Goal: Transaction & Acquisition: Purchase product/service

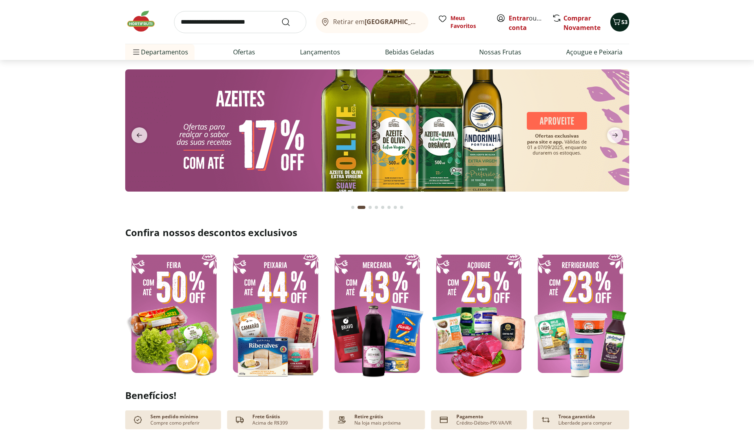
click at [623, 26] on button "53" at bounding box center [619, 22] width 19 height 19
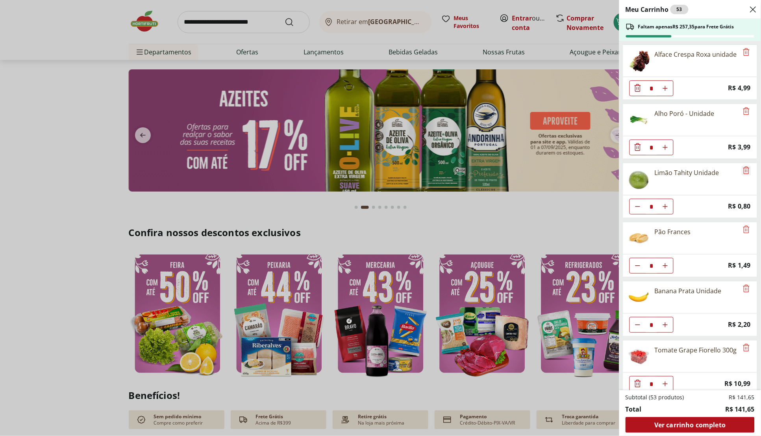
click at [745, 172] on icon "Remove" at bounding box center [746, 169] width 9 height 9
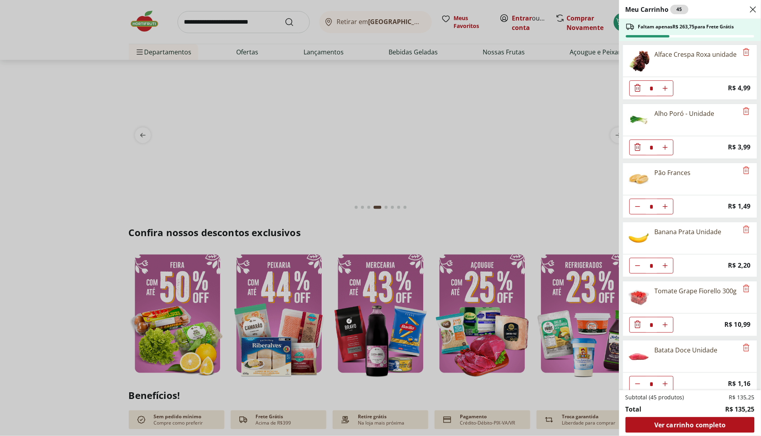
click at [666, 206] on use "Aumentar Quantidade" at bounding box center [665, 206] width 6 height 6
type input "*"
click at [744, 233] on icon "Remove" at bounding box center [746, 228] width 9 height 9
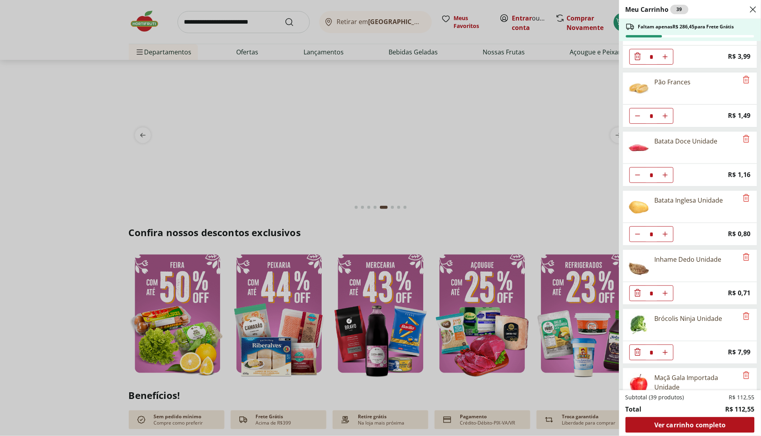
scroll to position [134, 0]
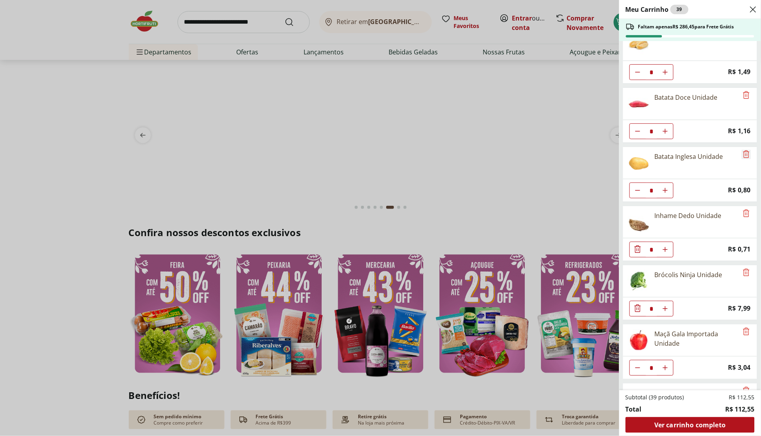
click at [746, 158] on icon "Remove" at bounding box center [747, 153] width 6 height 7
click at [744, 158] on icon "Remove" at bounding box center [746, 153] width 9 height 9
click at [665, 193] on icon "Aumentar Quantidade" at bounding box center [665, 190] width 6 height 6
type input "*"
click at [747, 212] on icon "Remove" at bounding box center [746, 212] width 9 height 9
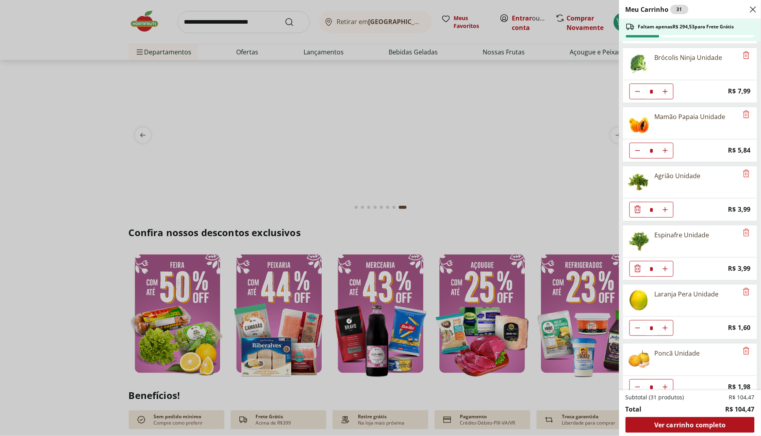
scroll to position [274, 0]
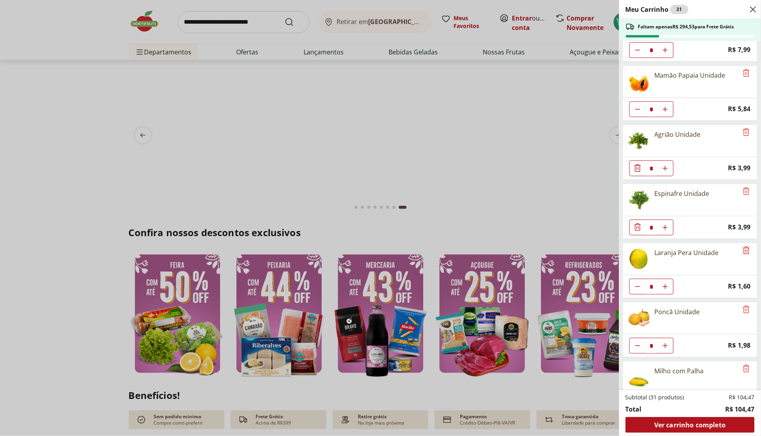
click at [742, 254] on icon "Remove" at bounding box center [746, 249] width 9 height 9
click at [742, 255] on icon "Remove" at bounding box center [746, 249] width 9 height 9
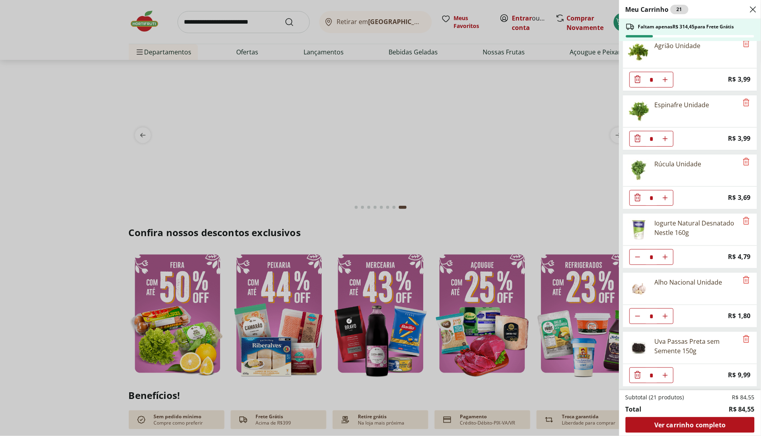
scroll to position [369, 0]
click at [743, 277] on icon "Remove" at bounding box center [746, 279] width 9 height 9
click at [743, 337] on icon "Remove" at bounding box center [746, 338] width 9 height 9
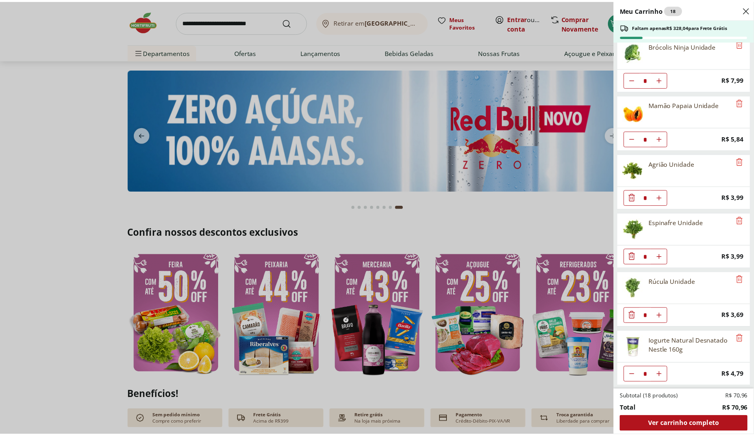
scroll to position [250, 0]
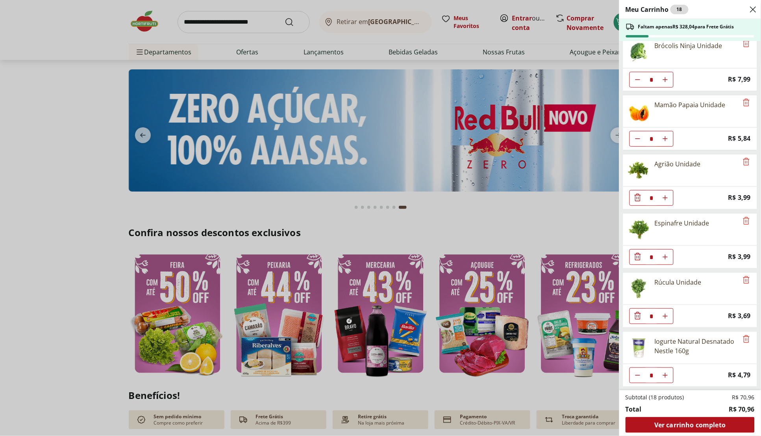
click at [640, 378] on button "Diminuir Quantidade" at bounding box center [638, 375] width 16 height 16
type input "*"
click at [66, 97] on div "Meu Carrinho 17 Faltam apenas R$ 332,83 para Frete Grátis Alface Crespa Roxa un…" at bounding box center [380, 218] width 761 height 436
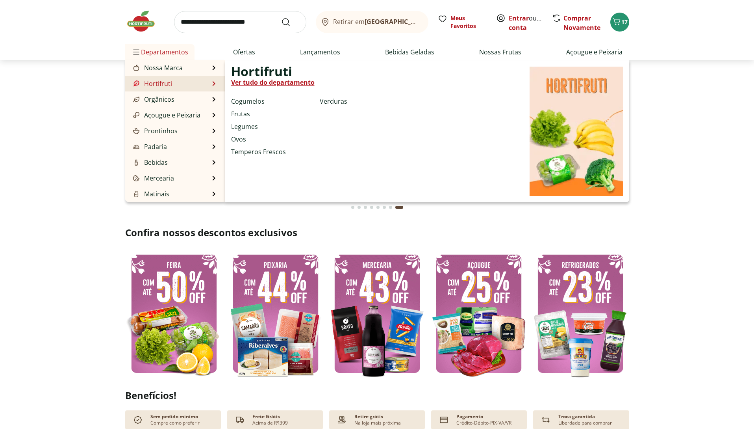
click at [262, 82] on link "Ver tudo do departamento" at bounding box center [272, 82] width 83 height 9
select select "**********"
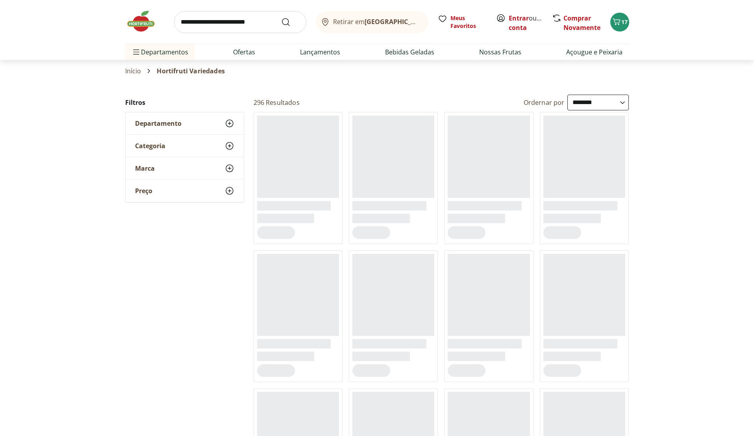
click at [590, 100] on select "**********" at bounding box center [597, 103] width 61 height 16
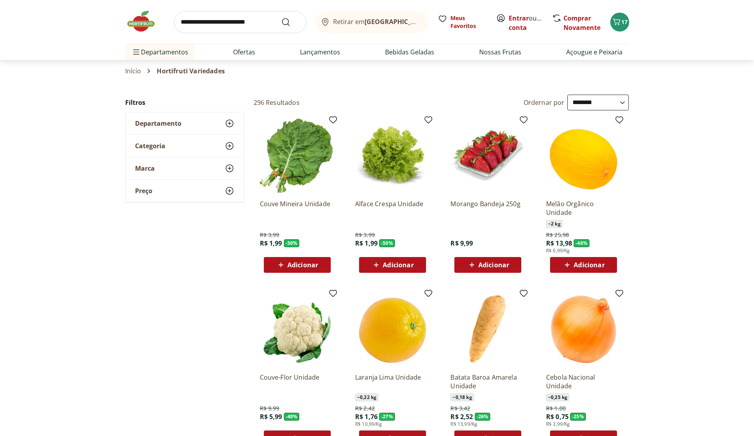
click at [503, 267] on span "Adicionar" at bounding box center [493, 264] width 31 height 6
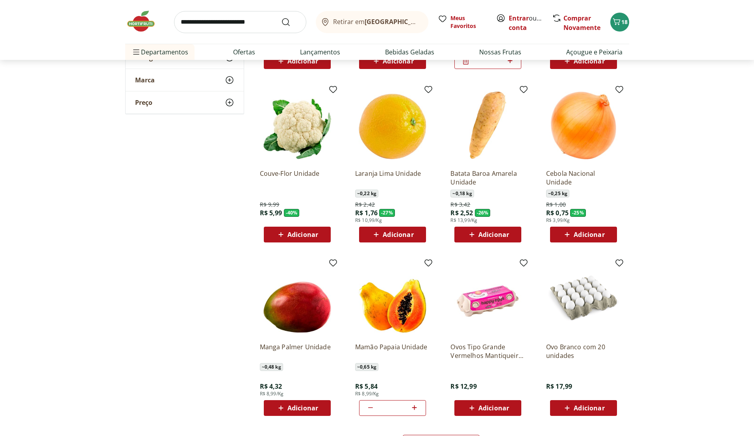
scroll to position [235, 0]
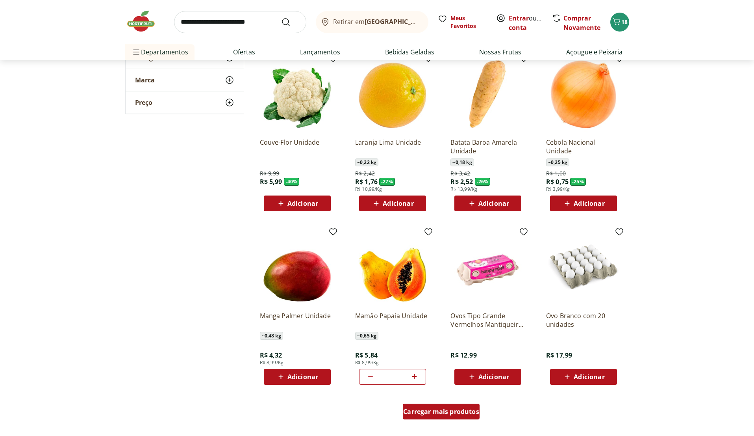
click at [464, 412] on span "Carregar mais produtos" at bounding box center [441, 411] width 76 height 6
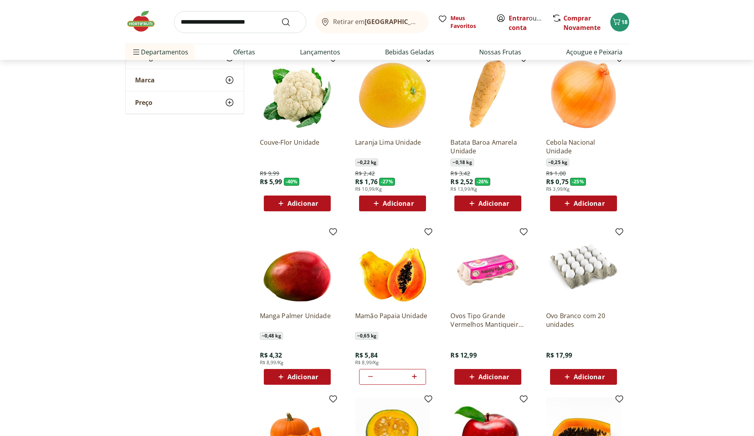
scroll to position [446, 0]
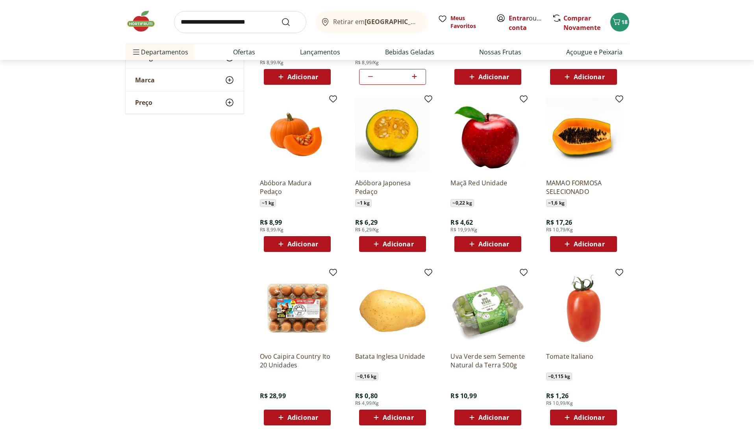
scroll to position [759, 0]
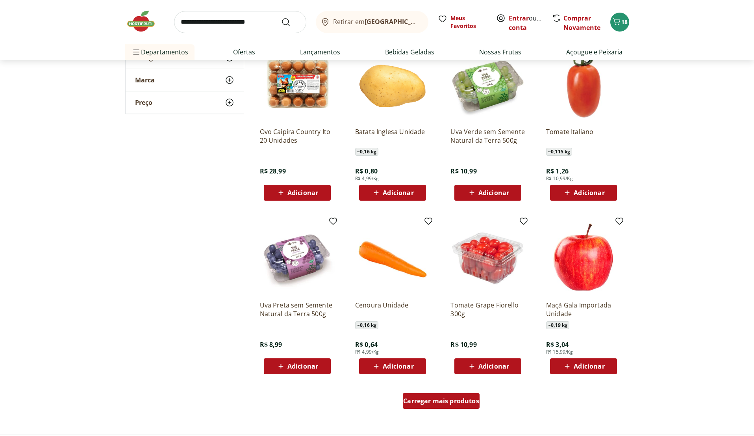
click at [427, 402] on span "Carregar mais produtos" at bounding box center [441, 400] width 76 height 6
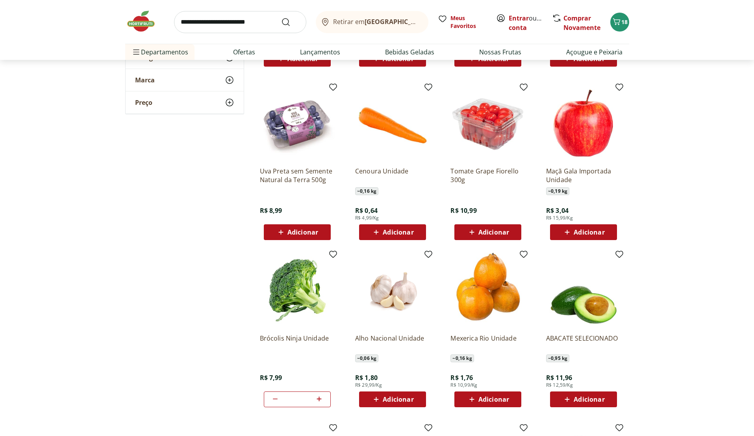
scroll to position [963, 0]
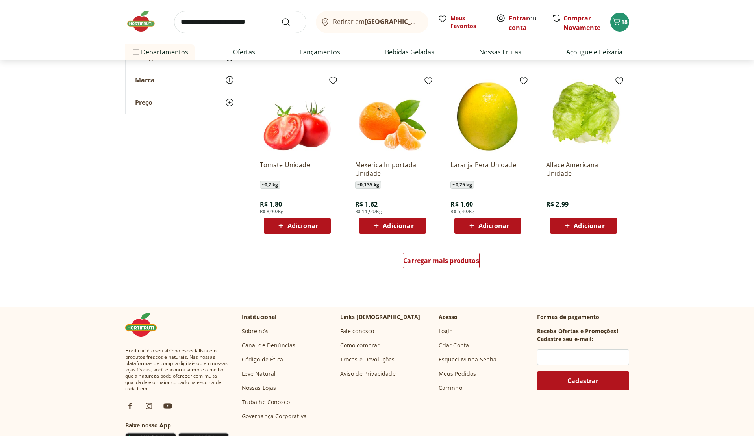
scroll to position [1414, 0]
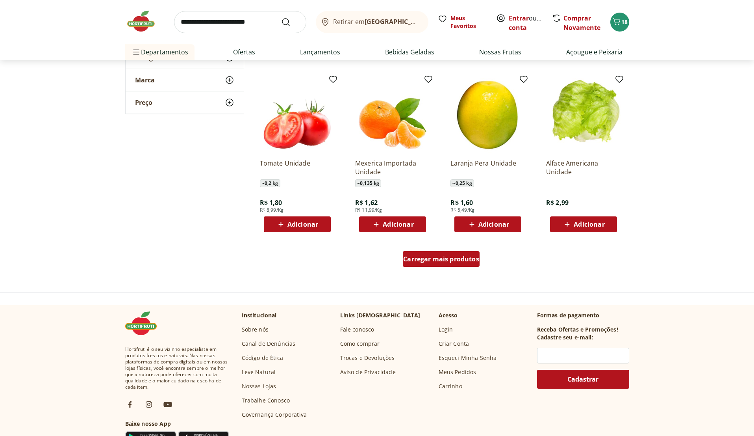
click at [451, 256] on span "Carregar mais produtos" at bounding box center [441, 259] width 76 height 6
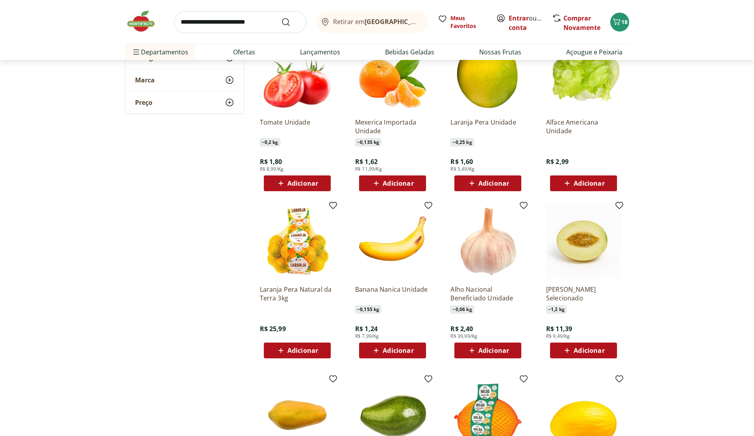
scroll to position [1568, 0]
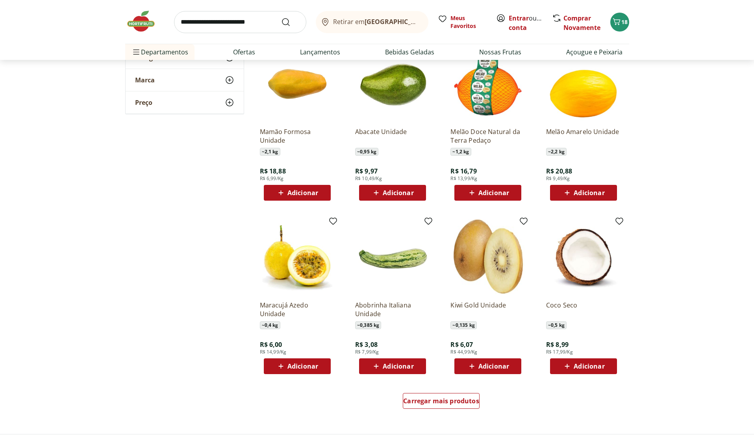
scroll to position [1835, 0]
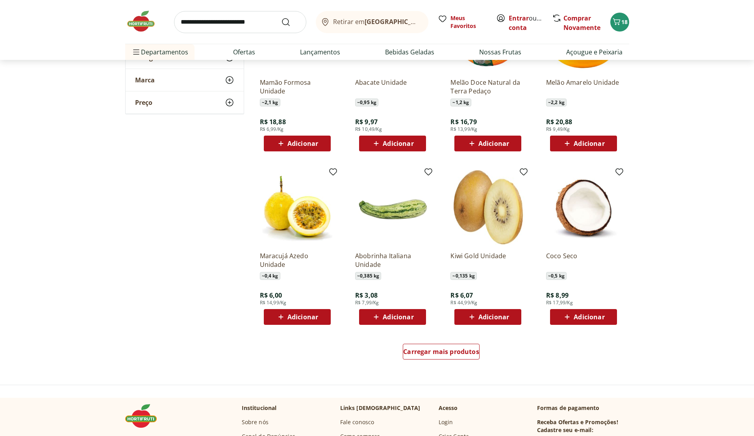
click at [321, 318] on div "Adicionar" at bounding box center [297, 317] width 54 height 14
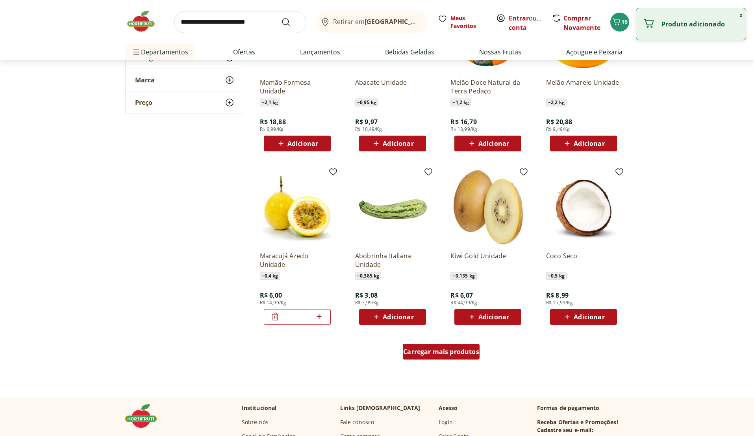
click at [446, 353] on span "Carregar mais produtos" at bounding box center [441, 351] width 76 height 6
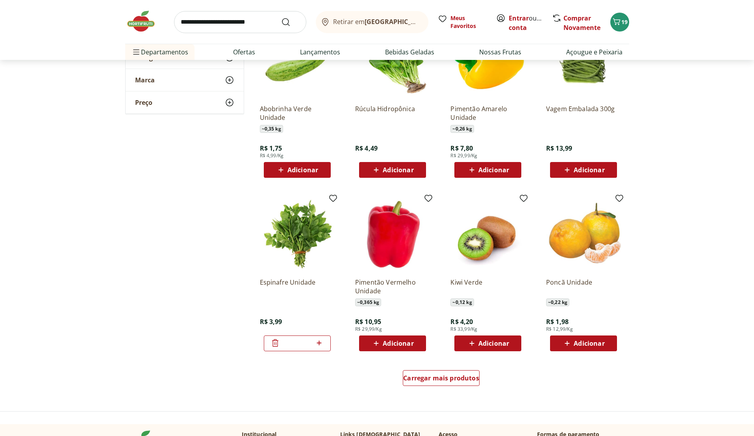
scroll to position [2374, 0]
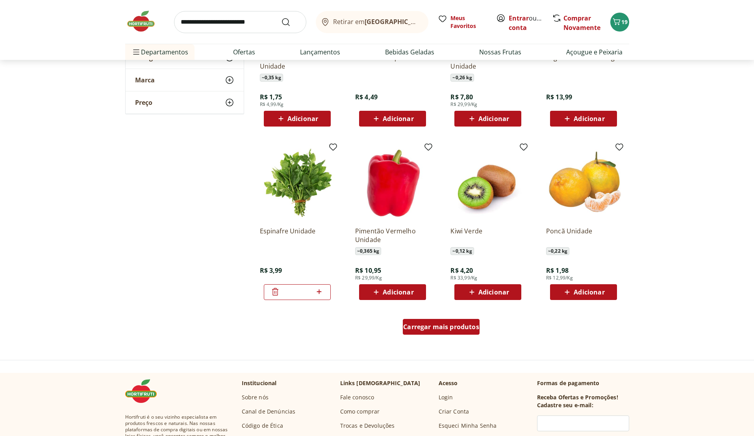
click at [440, 330] on span "Carregar mais produtos" at bounding box center [441, 326] width 76 height 6
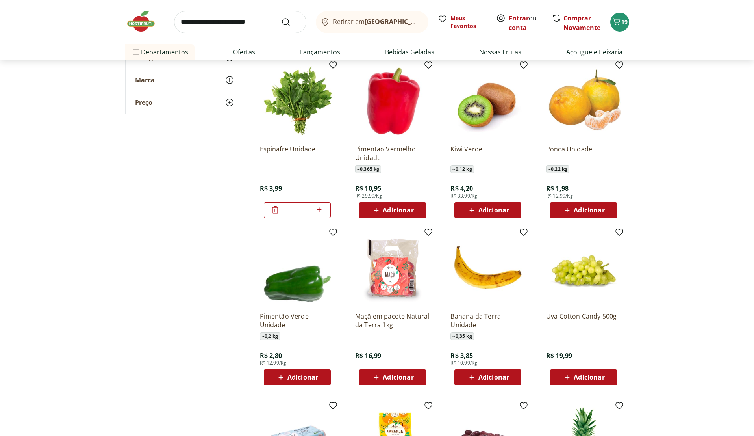
scroll to position [2467, 0]
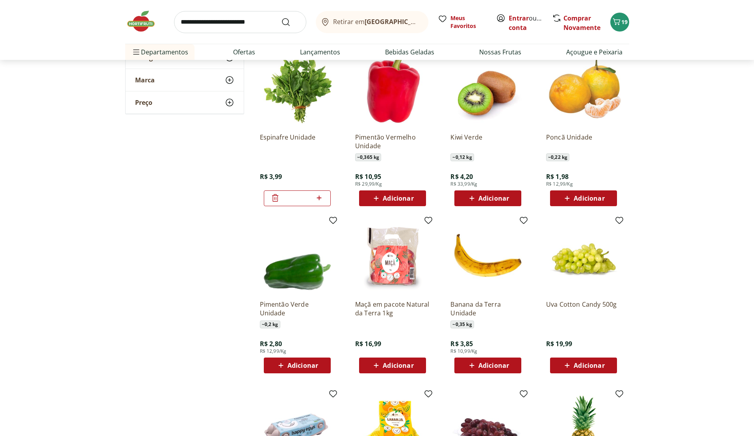
click at [293, 360] on span "Adicionar" at bounding box center [297, 364] width 42 height 9
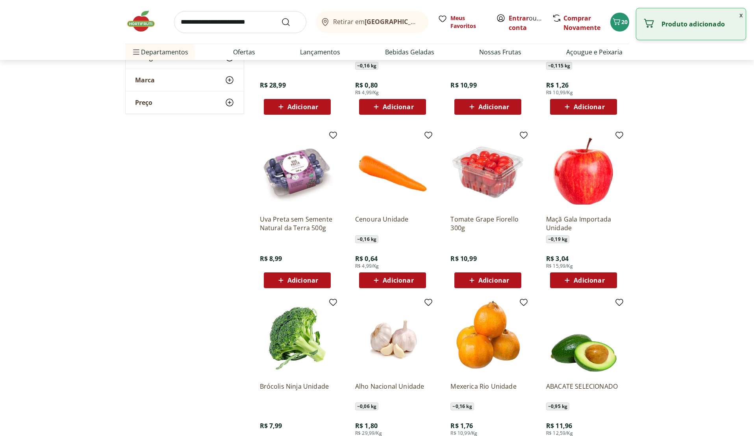
scroll to position [735, 0]
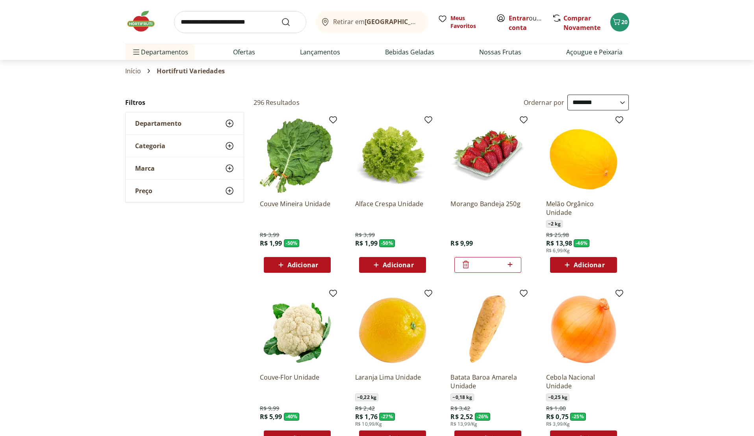
click at [299, 267] on span "Adicionar" at bounding box center [302, 264] width 31 height 6
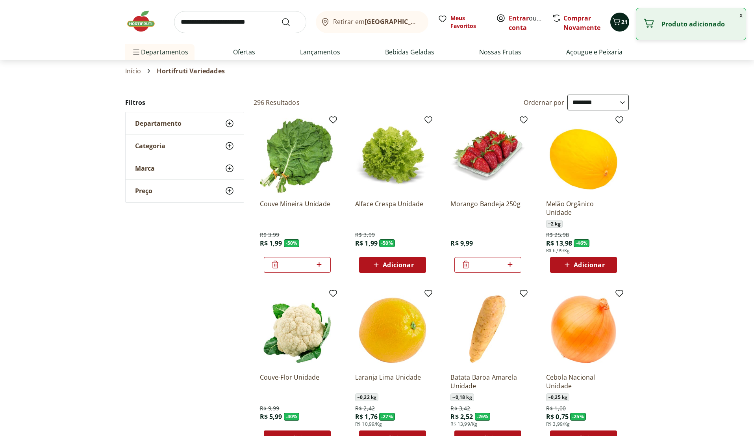
click at [618, 18] on icon "Carrinho" at bounding box center [616, 21] width 9 height 9
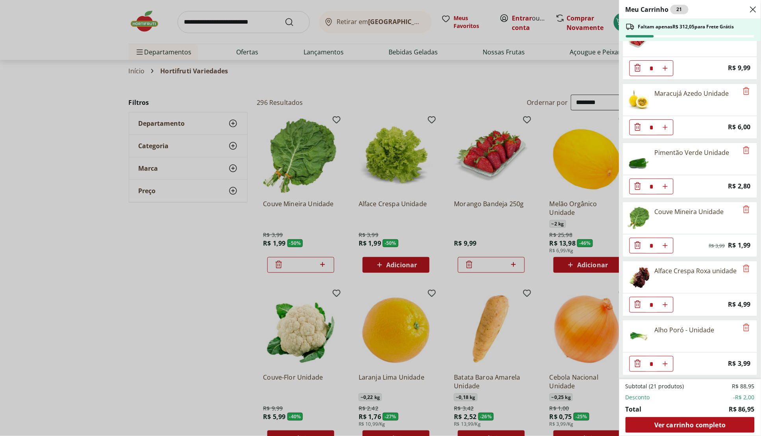
scroll to position [20, 0]
click at [664, 129] on icon "Aumentar Quantidade" at bounding box center [665, 127] width 6 height 6
type input "*"
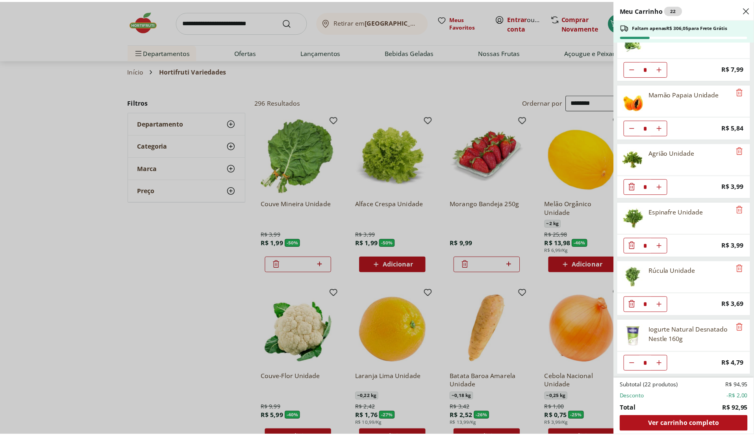
scroll to position [500, 0]
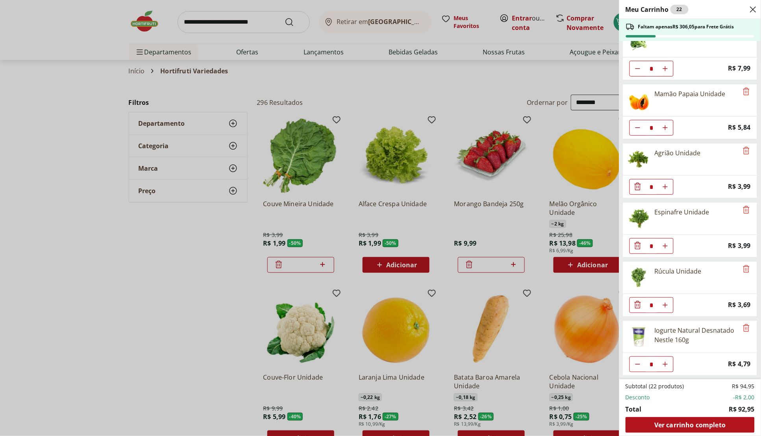
click at [75, 105] on div "Meu Carrinho 22 Faltam apenas R$ 306,05 para Frete Grátis Morango Bandeja 250g …" at bounding box center [380, 218] width 761 height 436
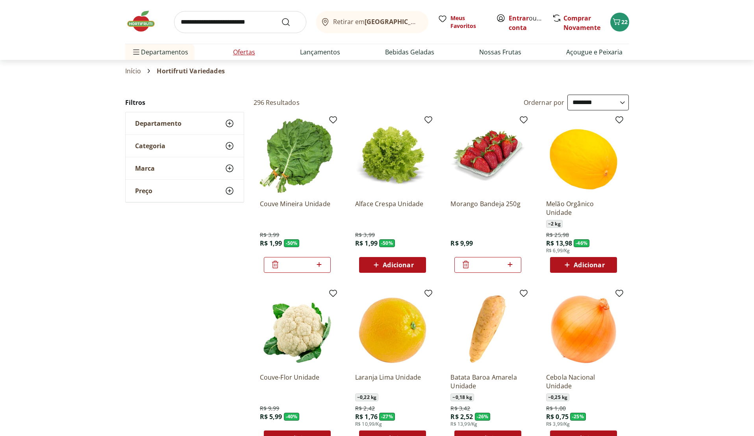
click at [238, 52] on link "Ofertas" at bounding box center [244, 51] width 22 height 9
select select "**********"
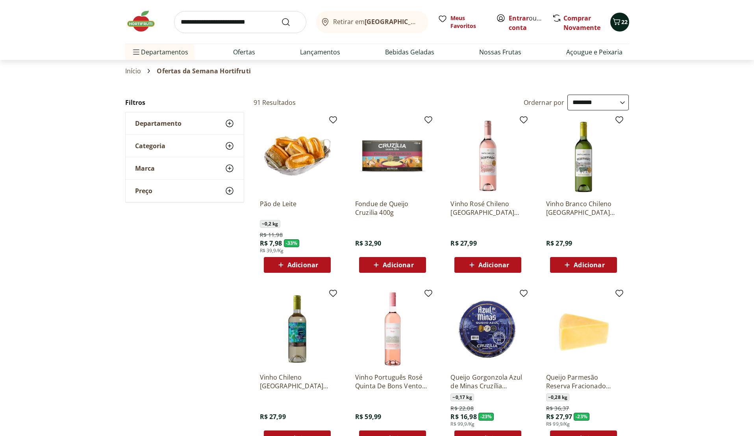
click at [619, 27] on div "22" at bounding box center [620, 22] width 6 height 13
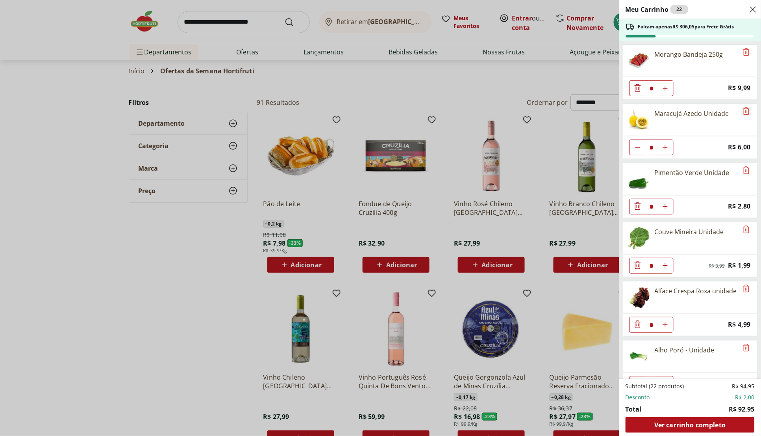
click at [744, 111] on icon "Remove" at bounding box center [747, 110] width 6 height 7
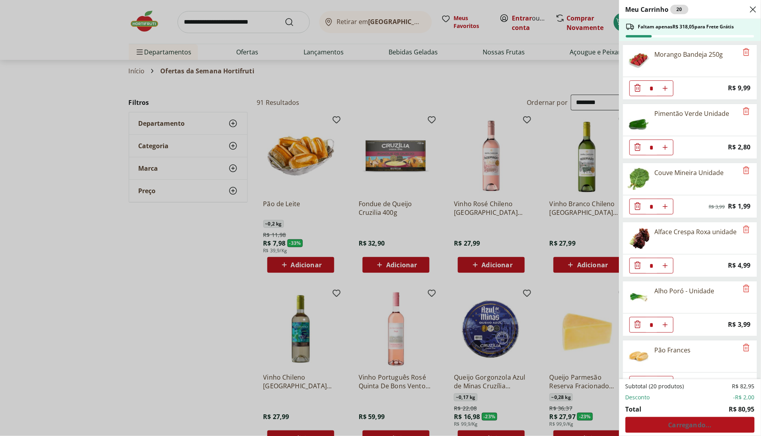
click at [102, 115] on div "Meu Carrinho 20 Faltam apenas R$ 318,05 para Frete Grátis Morango Bandeja 250g …" at bounding box center [380, 218] width 761 height 436
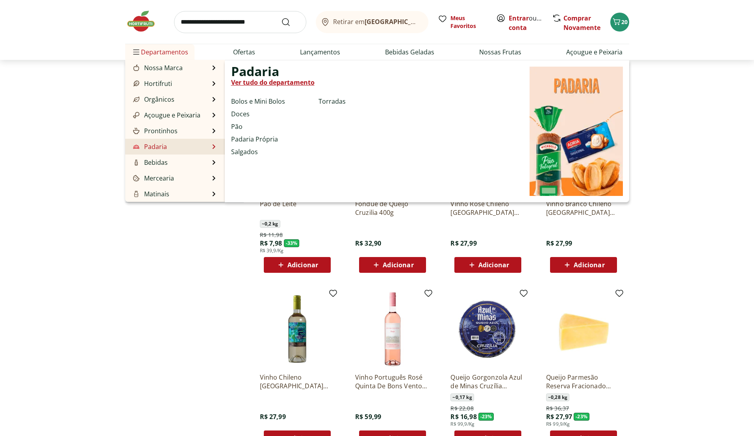
click at [276, 78] on link "Ver tudo do departamento" at bounding box center [272, 82] width 83 height 9
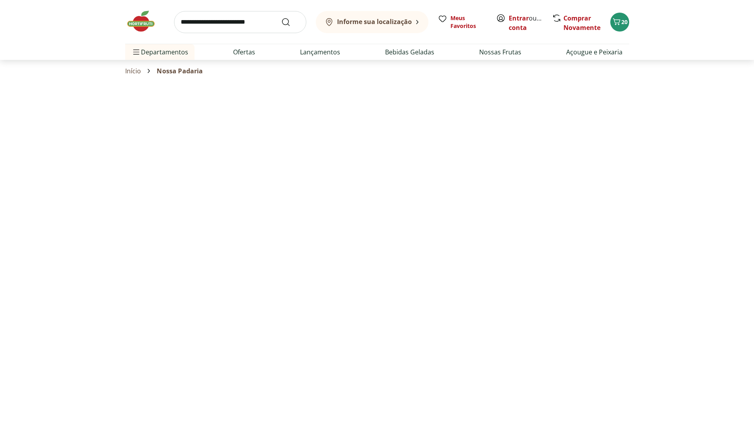
select select "**********"
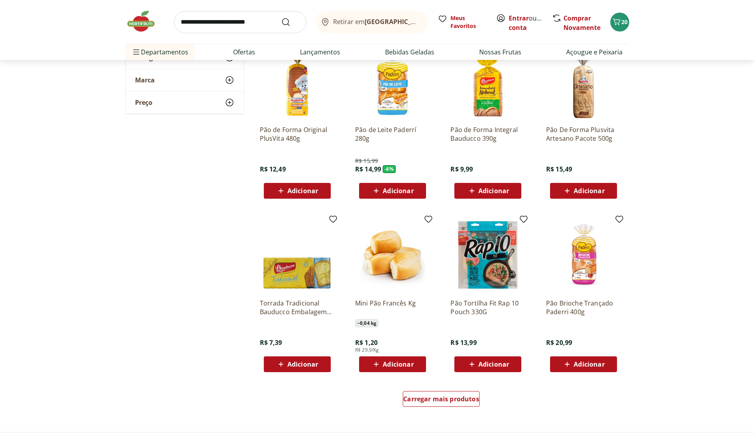
scroll to position [361, 0]
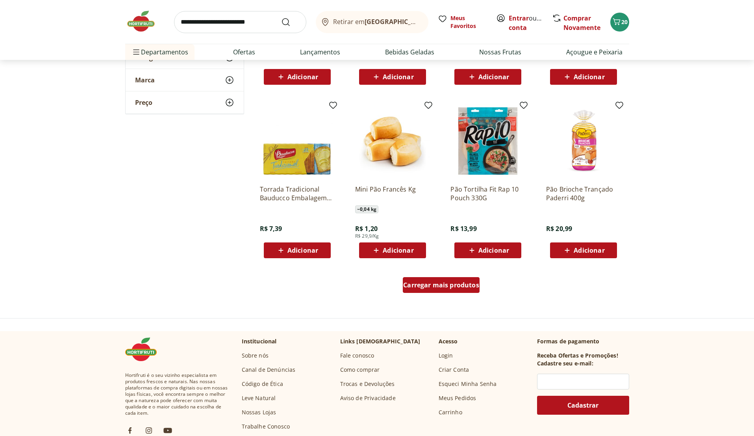
click at [431, 287] on span "Carregar mais produtos" at bounding box center [441, 285] width 76 height 6
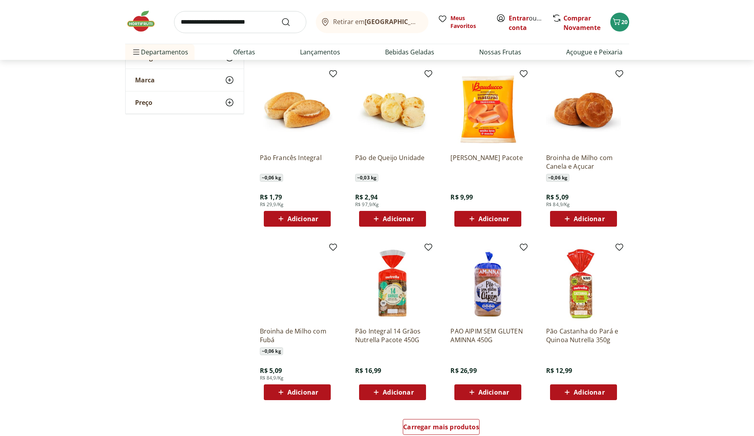
scroll to position [733, 0]
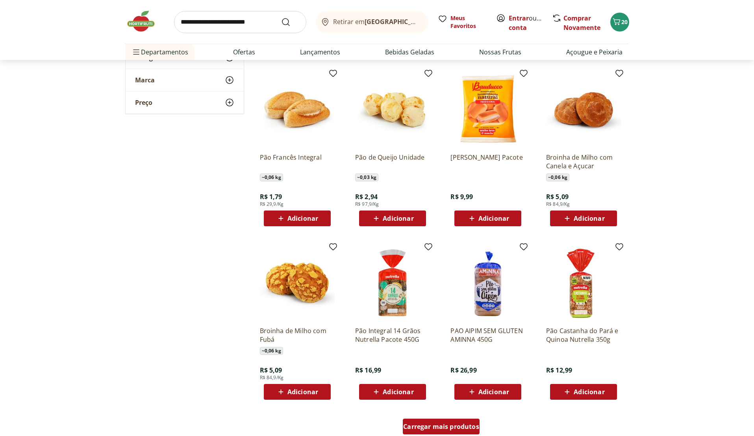
click at [443, 428] on span "Carregar mais produtos" at bounding box center [441, 426] width 76 height 6
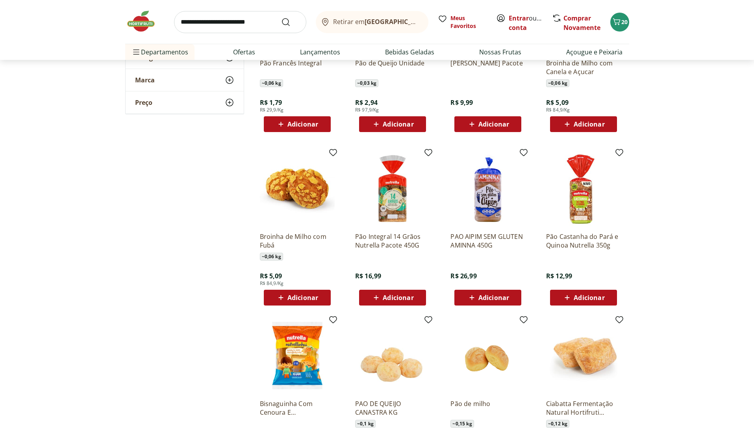
scroll to position [940, 0]
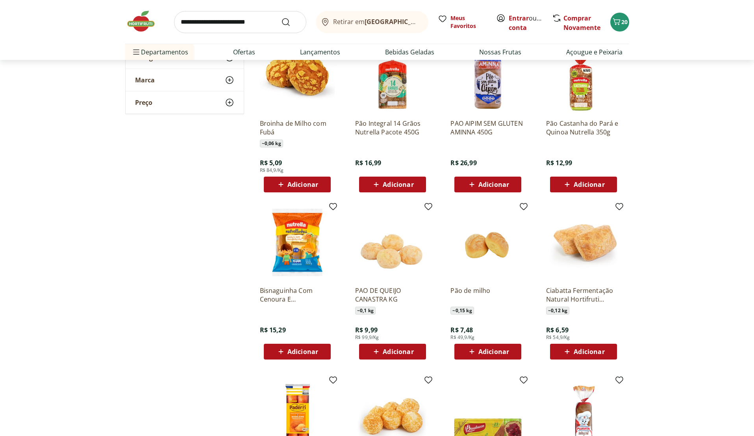
click at [377, 352] on icon at bounding box center [376, 351] width 10 height 9
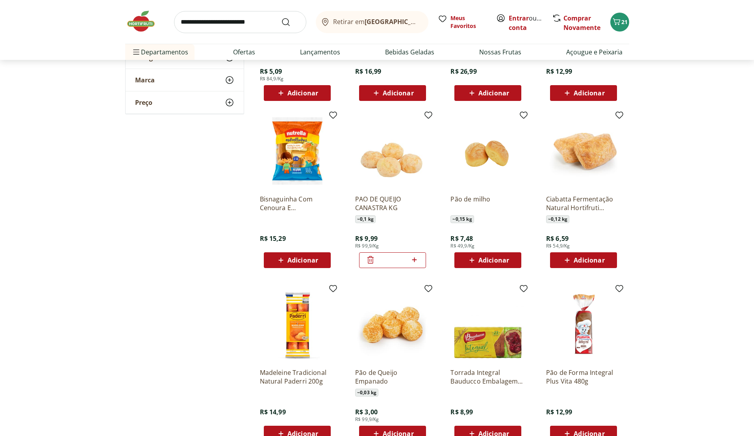
scroll to position [1045, 0]
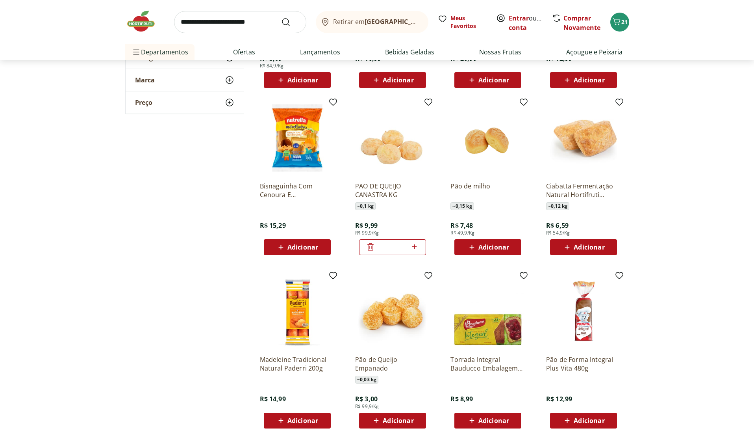
click at [367, 248] on icon at bounding box center [370, 246] width 9 height 9
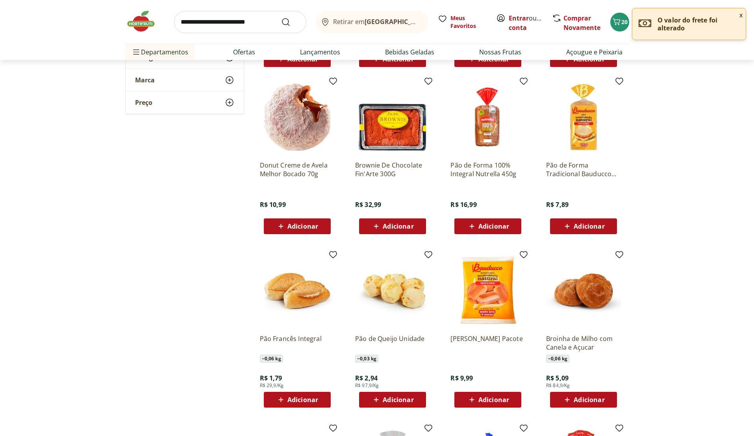
scroll to position [621, 0]
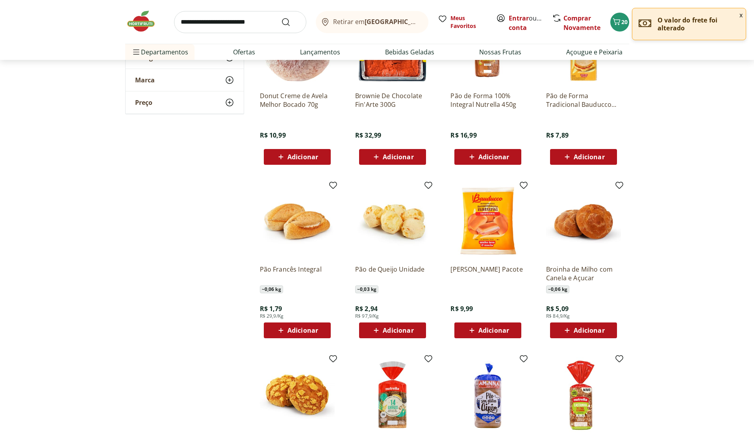
click at [403, 332] on span "Adicionar" at bounding box center [398, 330] width 31 height 6
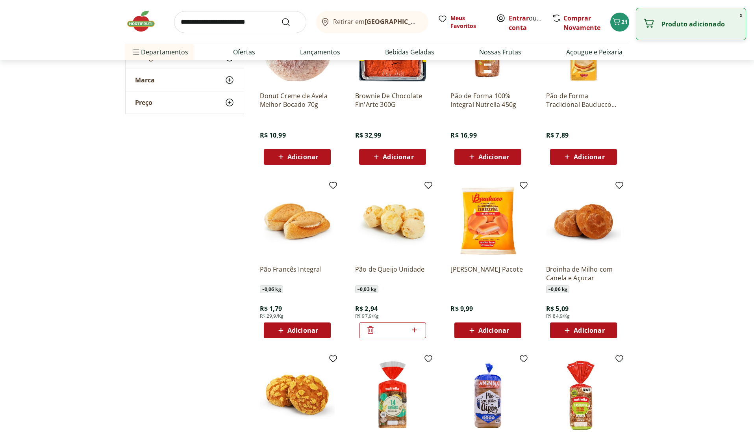
click at [415, 332] on icon at bounding box center [415, 329] width 10 height 9
click at [414, 328] on icon at bounding box center [415, 329] width 10 height 9
click at [414, 328] on icon at bounding box center [414, 329] width 5 height 5
click at [370, 327] on icon at bounding box center [370, 329] width 9 height 9
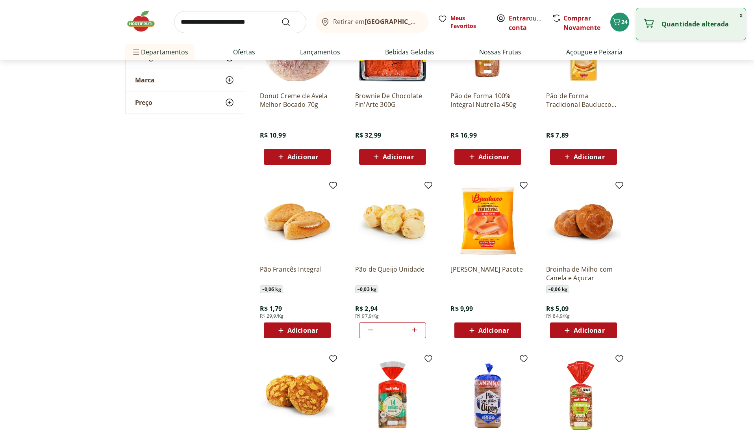
click at [370, 327] on icon at bounding box center [370, 329] width 9 height 9
type input "*"
click at [370, 327] on icon at bounding box center [370, 329] width 6 height 7
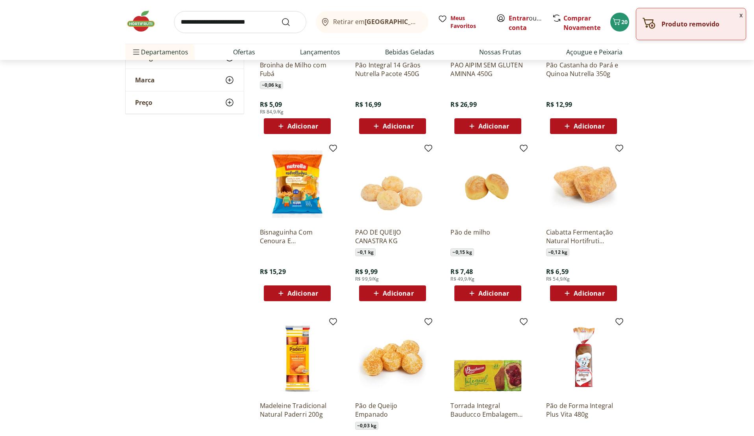
scroll to position [1027, 0]
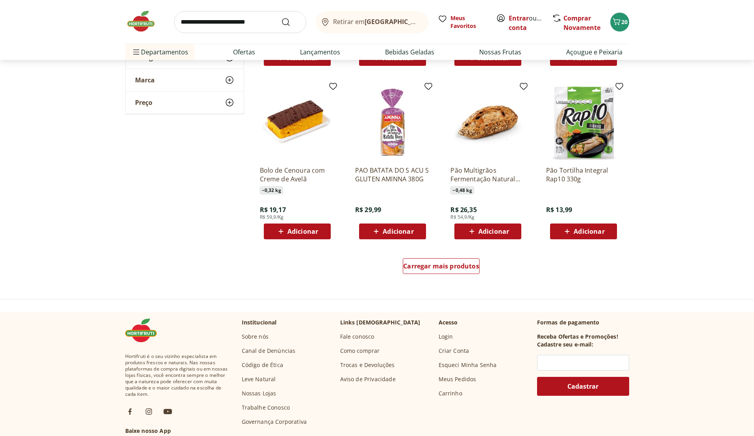
scroll to position [1460, 0]
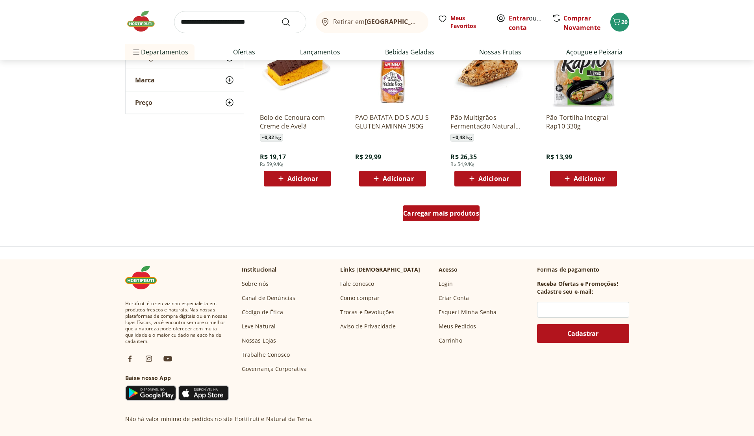
click at [426, 216] on span "Carregar mais produtos" at bounding box center [441, 213] width 76 height 6
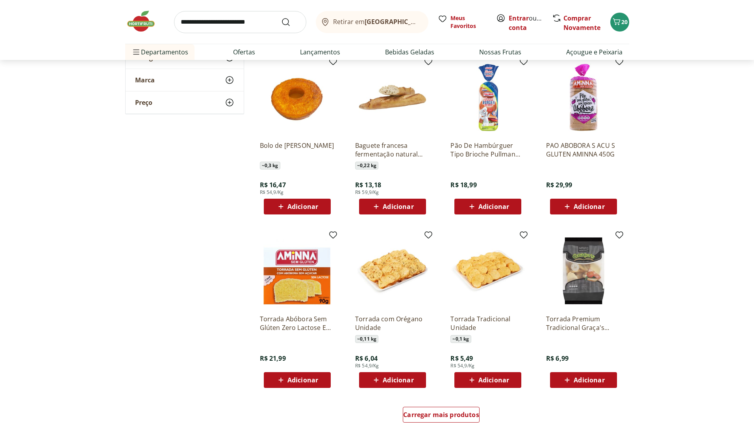
scroll to position [1844, 0]
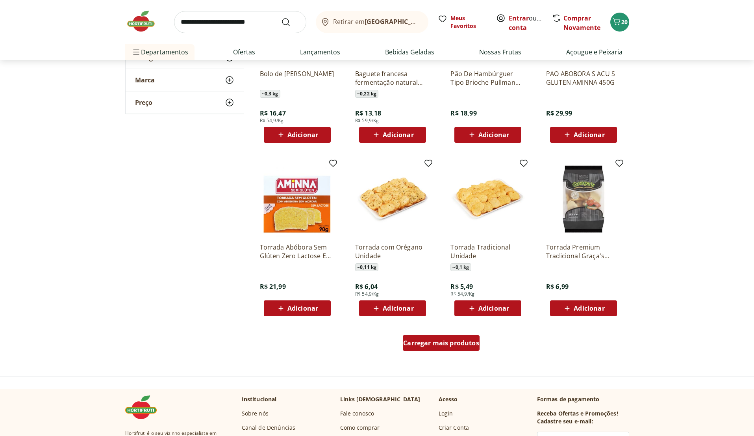
click at [465, 345] on span "Carregar mais produtos" at bounding box center [441, 342] width 76 height 6
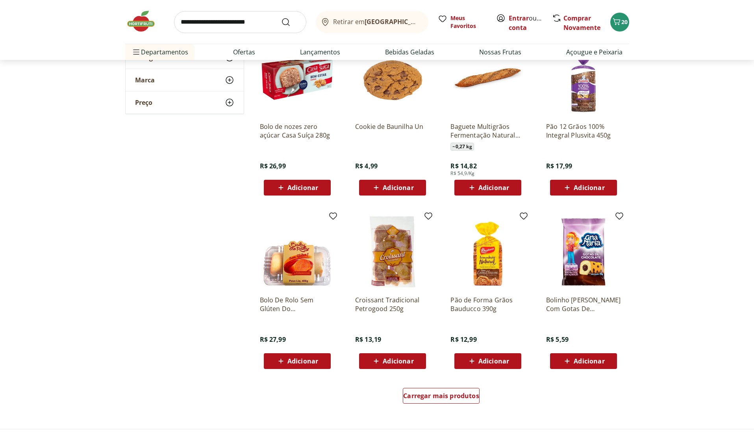
scroll to position [2352, 0]
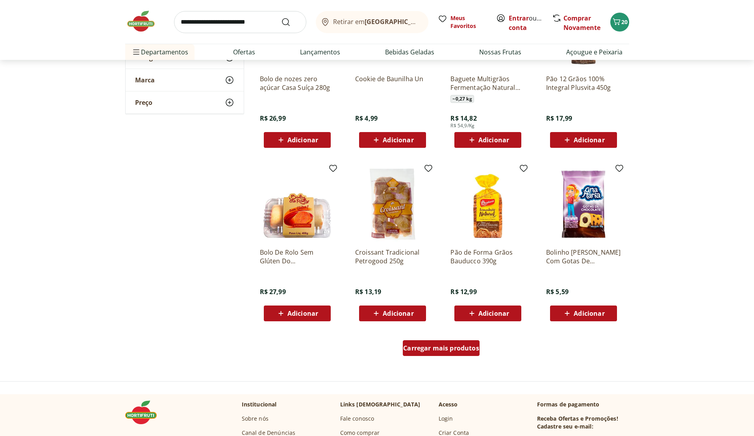
click at [417, 349] on span "Carregar mais produtos" at bounding box center [441, 348] width 76 height 6
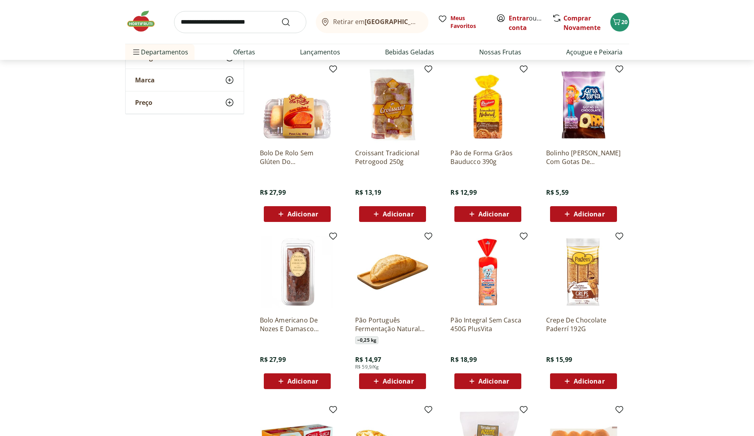
scroll to position [2427, 0]
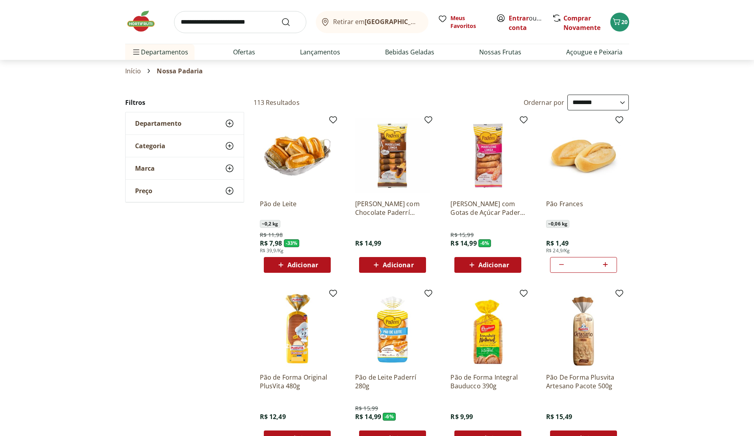
select select "**********"
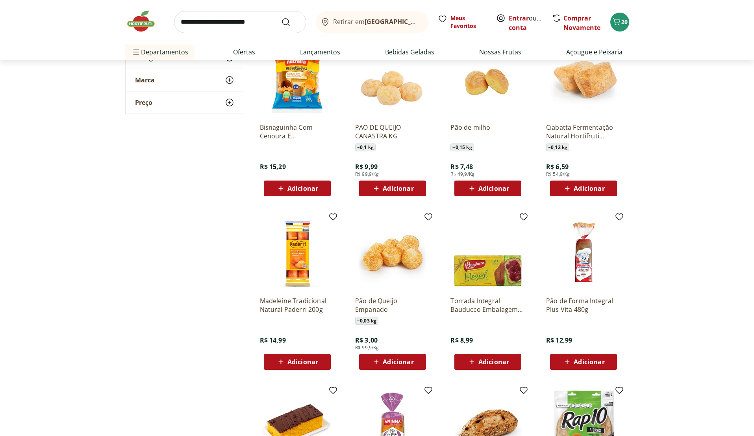
scroll to position [954, 0]
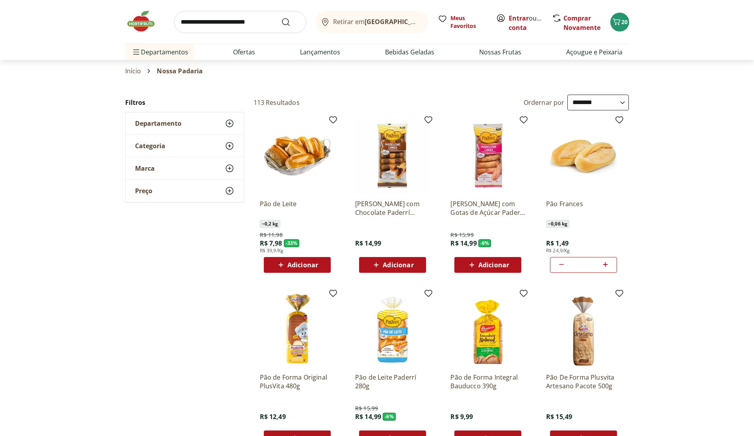
scroll to position [484, 0]
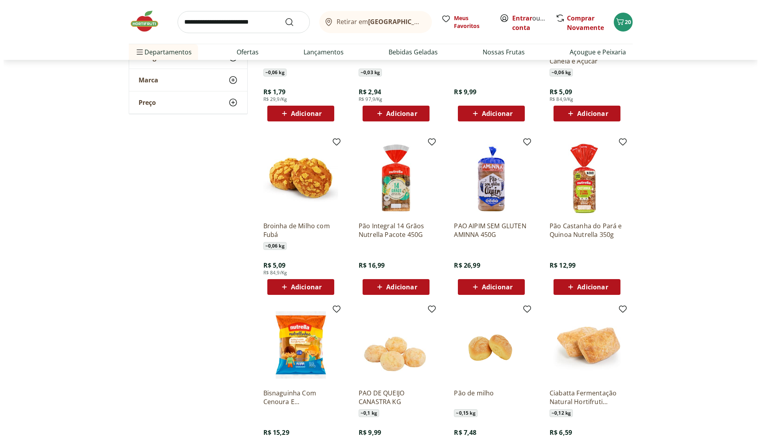
scroll to position [905, 0]
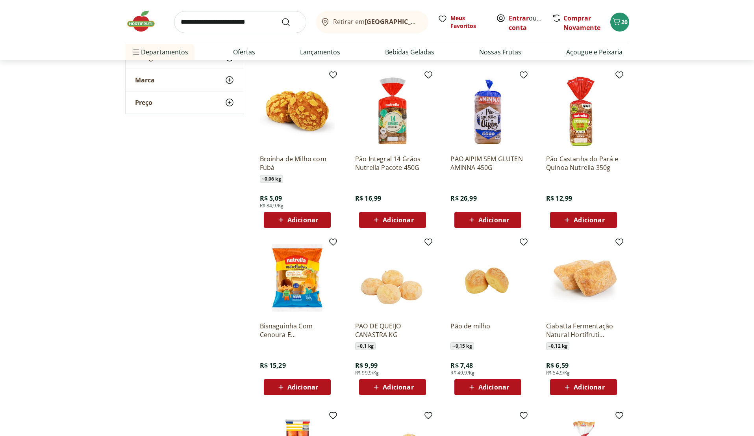
click at [402, 389] on span "Adicionar" at bounding box center [398, 387] width 31 height 6
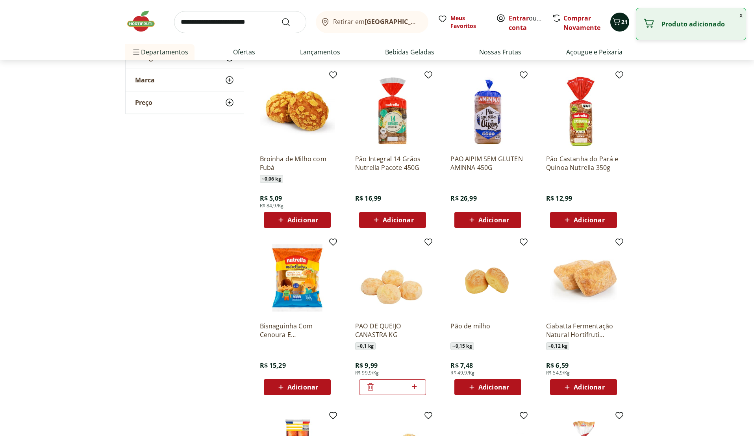
click at [617, 19] on icon "Carrinho" at bounding box center [616, 21] width 7 height 7
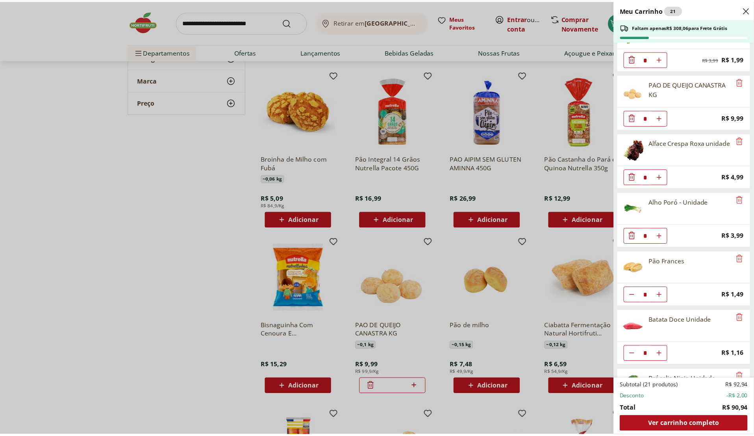
scroll to position [0, 0]
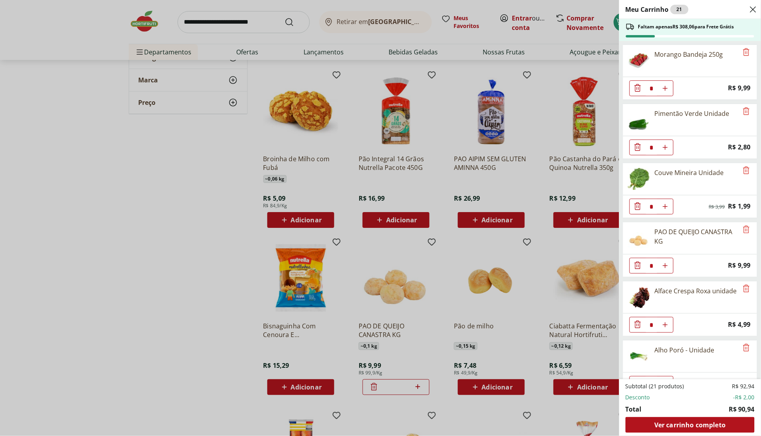
drag, startPoint x: 79, startPoint y: 176, endPoint x: 80, endPoint y: 126, distance: 50.0
click at [78, 172] on div "Meu Carrinho 21 Faltam apenas R$ 308,06 para Frete Grátis Morango Bandeja 250g …" at bounding box center [380, 218] width 761 height 436
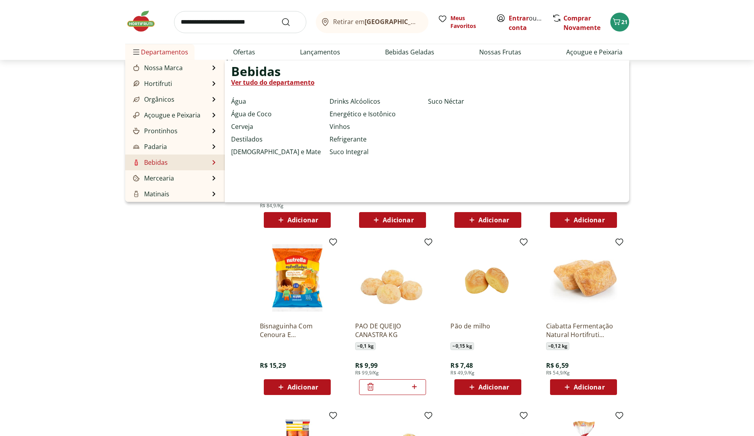
click at [139, 161] on div at bounding box center [136, 162] width 9 height 9
